Goal: Transaction & Acquisition: Obtain resource

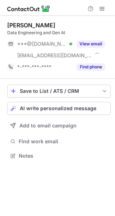
scroll to position [151, 115]
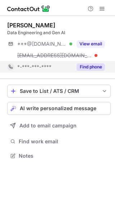
click at [90, 66] on button "Find phone" at bounding box center [91, 66] width 28 height 7
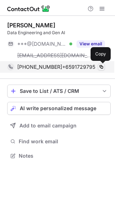
click at [101, 65] on span at bounding box center [102, 67] width 6 height 6
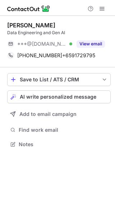
scroll to position [139, 115]
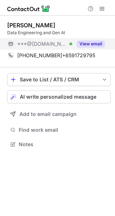
click at [91, 46] on button "View email" at bounding box center [91, 43] width 28 height 7
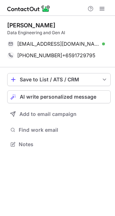
scroll to position [139, 115]
